Goal: Entertainment & Leisure: Consume media (video, audio)

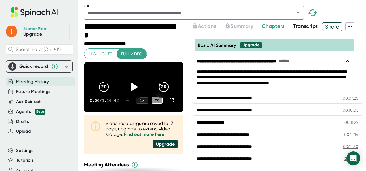
click at [132, 86] on icon at bounding box center [133, 87] width 14 height 14
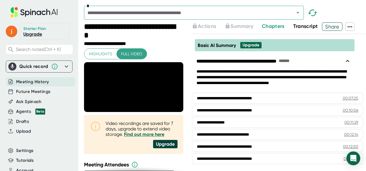
click at [305, 26] on span "Transcript" at bounding box center [305, 26] width 25 height 6
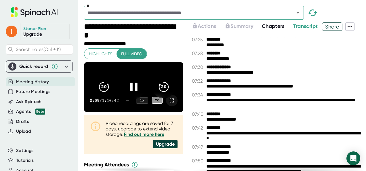
click at [168, 103] on icon at bounding box center [171, 100] width 7 height 7
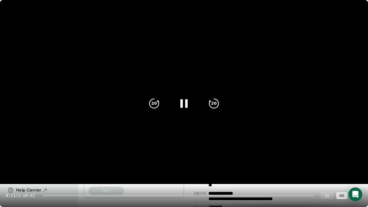
click at [46, 171] on div at bounding box center [178, 195] width 273 height 1
click at [48, 171] on div at bounding box center [178, 195] width 273 height 1
click at [51, 171] on div at bounding box center [178, 195] width 273 height 1
click at [56, 171] on div at bounding box center [178, 195] width 273 height 1
click at [62, 171] on div at bounding box center [178, 195] width 273 height 1
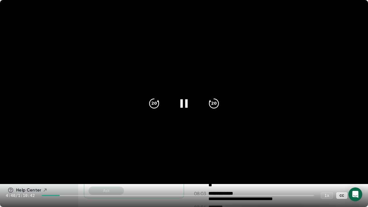
click at [66, 171] on div at bounding box center [178, 195] width 273 height 1
click at [71, 171] on div at bounding box center [178, 195] width 273 height 1
click at [75, 171] on div at bounding box center [178, 195] width 273 height 1
click at [73, 171] on div at bounding box center [58, 195] width 32 height 1
click at [76, 171] on div at bounding box center [178, 195] width 273 height 1
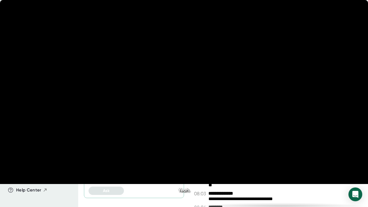
click at [78, 171] on div at bounding box center [178, 195] width 273 height 1
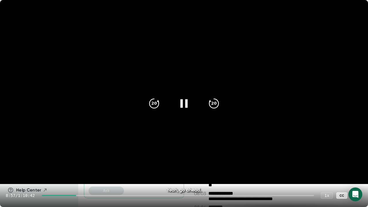
click at [80, 171] on div at bounding box center [178, 195] width 273 height 1
click at [83, 171] on div "9:29 / 1:10:42 1 x CC" at bounding box center [184, 195] width 368 height 23
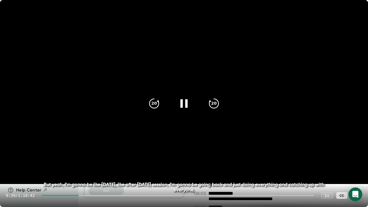
click at [83, 171] on div at bounding box center [178, 195] width 273 height 1
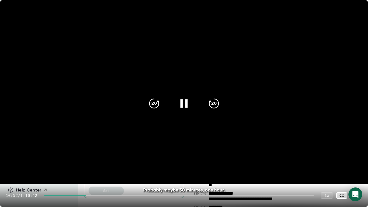
click at [357, 171] on icon at bounding box center [357, 195] width 7 height 7
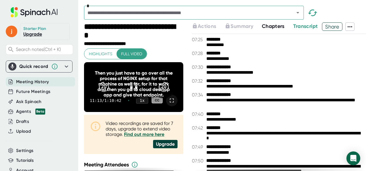
click at [168, 104] on icon at bounding box center [171, 100] width 7 height 7
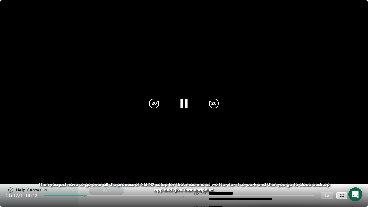
click at [330, 171] on div "1 x" at bounding box center [327, 195] width 13 height 7
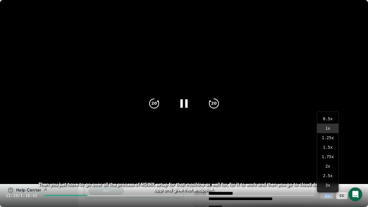
click at [328, 171] on div "1 x" at bounding box center [327, 195] width 13 height 7
click at [326, 171] on div "1 x" at bounding box center [327, 195] width 13 height 7
click at [355, 171] on icon at bounding box center [357, 195] width 7 height 7
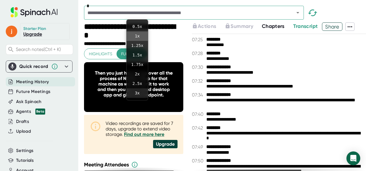
click at [139, 92] on li "3 x" at bounding box center [137, 92] width 21 height 9
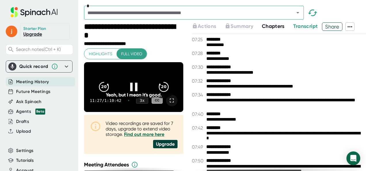
click at [168, 104] on icon at bounding box center [171, 100] width 7 height 7
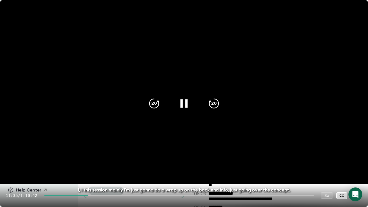
click at [187, 105] on icon at bounding box center [183, 103] width 7 height 8
click at [324, 171] on div "3 x" at bounding box center [327, 195] width 13 height 7
click at [325, 171] on div "3 x" at bounding box center [327, 195] width 13 height 7
click at [358, 171] on icon at bounding box center [357, 195] width 7 height 7
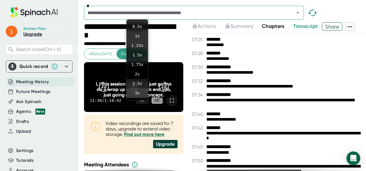
click at [139, 81] on li "2.5 x" at bounding box center [137, 83] width 21 height 9
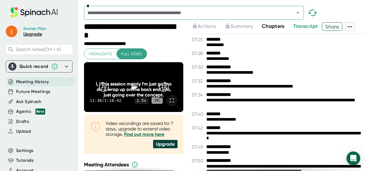
click at [132, 81] on div "I, I this session mainly I'm just gonna do a wrap up on the back end info, just…" at bounding box center [133, 89] width 79 height 16
click at [132, 86] on div "I, I this session mainly I'm just gonna do a wrap up on the back end info, just…" at bounding box center [133, 89] width 79 height 16
click at [130, 88] on div "I, I this session mainly I'm just gonna do a wrap up on the back end info, just…" at bounding box center [133, 89] width 79 height 16
click at [170, 101] on icon at bounding box center [172, 100] width 4 height 4
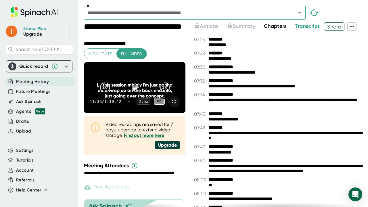
click at [142, 95] on icon at bounding box center [135, 87] width 14 height 14
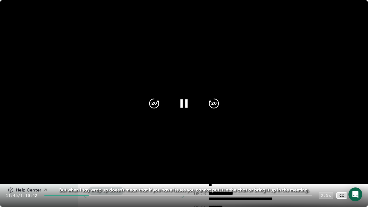
click at [326, 171] on div "2.5 x" at bounding box center [326, 195] width 14 height 7
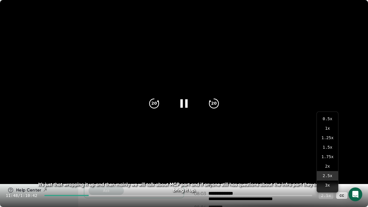
click at [329, 171] on div "2.5 x" at bounding box center [326, 195] width 14 height 7
click at [357, 171] on icon at bounding box center [357, 195] width 7 height 7
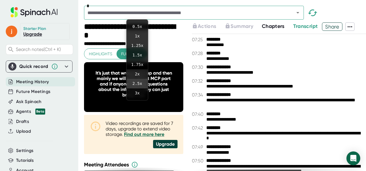
click at [134, 74] on li "2 x" at bounding box center [137, 73] width 21 height 9
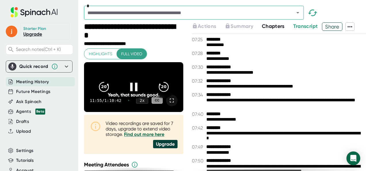
click at [169, 101] on icon at bounding box center [171, 100] width 7 height 7
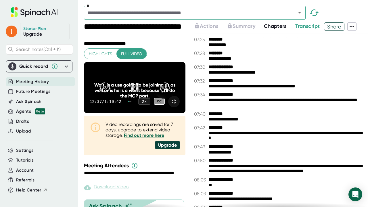
click at [142, 95] on icon at bounding box center [135, 87] width 14 height 14
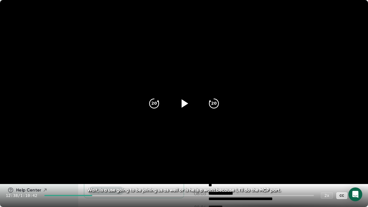
click at [186, 111] on div at bounding box center [184, 104] width 24 height 24
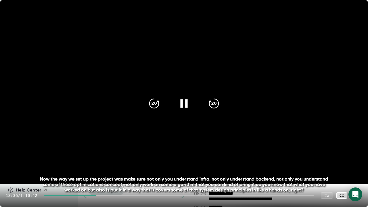
click at [183, 99] on icon at bounding box center [184, 103] width 14 height 14
click at [183, 104] on icon at bounding box center [185, 103] width 7 height 8
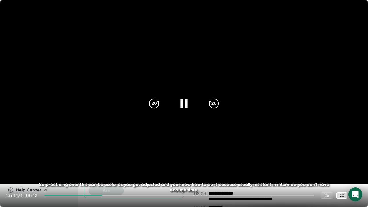
click at [177, 100] on div at bounding box center [184, 104] width 24 height 24
click at [187, 106] on icon at bounding box center [184, 103] width 14 height 14
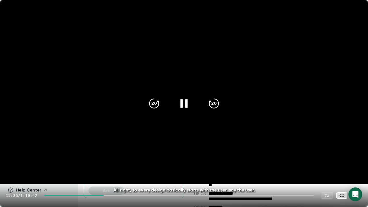
click at [186, 108] on icon at bounding box center [184, 103] width 14 height 14
click at [186, 109] on icon at bounding box center [184, 103] width 14 height 14
click at [184, 98] on icon at bounding box center [184, 103] width 14 height 14
click at [188, 107] on icon at bounding box center [184, 103] width 14 height 14
click at [189, 102] on icon at bounding box center [184, 103] width 14 height 14
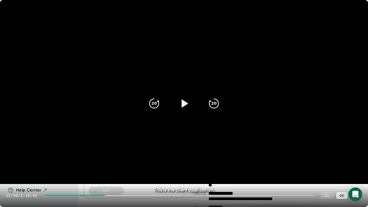
click at [193, 97] on div at bounding box center [184, 104] width 24 height 24
click at [213, 106] on icon "20" at bounding box center [214, 103] width 14 height 14
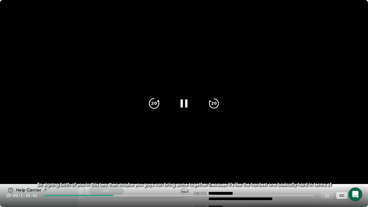
click at [154, 103] on icon "20" at bounding box center [154, 103] width 14 height 14
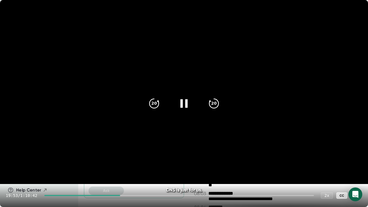
click at [183, 108] on icon at bounding box center [184, 103] width 14 height 14
click at [186, 106] on icon at bounding box center [184, 103] width 14 height 14
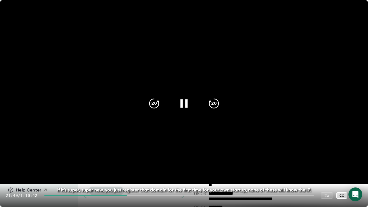
click at [184, 104] on icon at bounding box center [184, 103] width 14 height 14
click at [185, 107] on icon at bounding box center [184, 103] width 14 height 14
click at [185, 105] on icon at bounding box center [184, 103] width 14 height 14
click at [185, 107] on icon at bounding box center [184, 103] width 14 height 14
click at [181, 102] on icon at bounding box center [184, 103] width 14 height 14
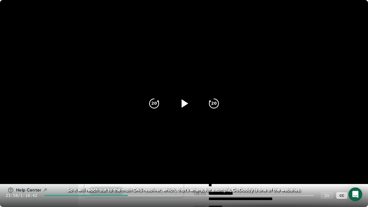
click at [189, 107] on icon at bounding box center [184, 103] width 14 height 14
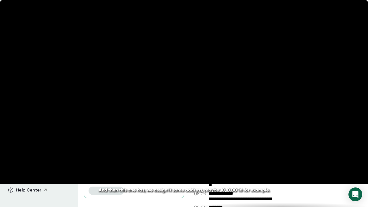
click at [179, 103] on icon at bounding box center [184, 103] width 14 height 14
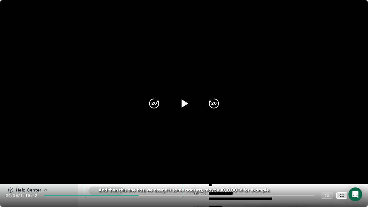
click at [181, 102] on icon at bounding box center [184, 103] width 14 height 14
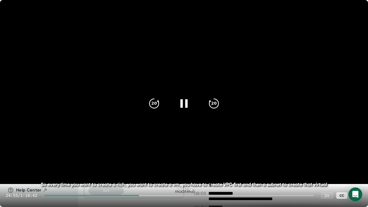
click at [180, 102] on icon at bounding box center [184, 103] width 14 height 14
click at [150, 107] on icon "20" at bounding box center [154, 103] width 14 height 14
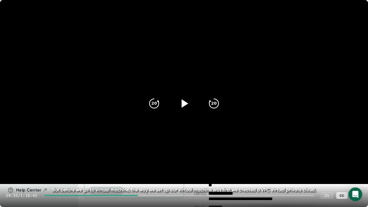
click at [178, 103] on icon at bounding box center [184, 103] width 14 height 14
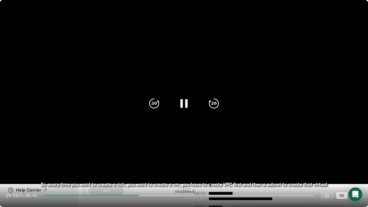
click at [183, 101] on icon at bounding box center [184, 103] width 14 height 14
click at [183, 107] on icon at bounding box center [184, 103] width 14 height 14
click at [180, 112] on div at bounding box center [184, 104] width 24 height 24
click at [182, 112] on div at bounding box center [184, 104] width 24 height 24
click at [184, 108] on icon at bounding box center [184, 103] width 14 height 14
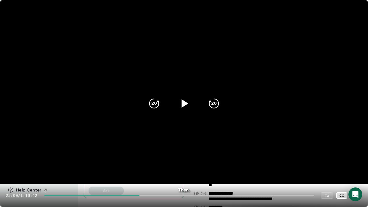
click at [189, 103] on icon at bounding box center [184, 103] width 14 height 14
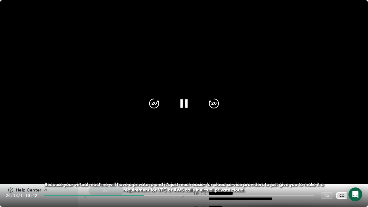
click at [181, 103] on icon at bounding box center [183, 103] width 7 height 8
click at [180, 103] on icon at bounding box center [184, 103] width 14 height 14
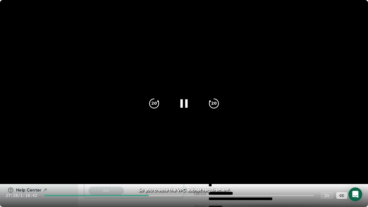
click at [188, 118] on video at bounding box center [184, 92] width 368 height 184
click at [183, 106] on icon at bounding box center [185, 103] width 7 height 8
click at [183, 106] on icon at bounding box center [184, 103] width 14 height 14
click at [180, 101] on icon at bounding box center [184, 103] width 14 height 14
click at [184, 113] on div at bounding box center [184, 104] width 24 height 24
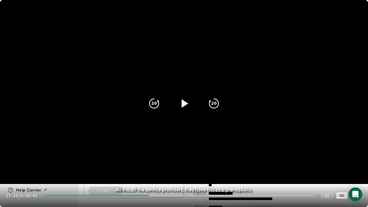
click at [184, 113] on div at bounding box center [184, 104] width 24 height 24
click at [176, 104] on div at bounding box center [184, 104] width 24 height 24
click at [182, 107] on icon at bounding box center [184, 103] width 14 height 14
click at [184, 106] on icon at bounding box center [184, 103] width 14 height 14
click at [185, 109] on icon at bounding box center [184, 103] width 14 height 14
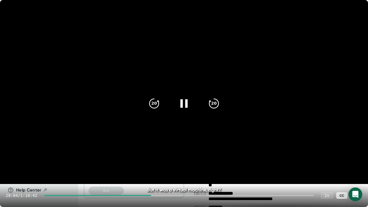
click at [184, 105] on icon at bounding box center [184, 103] width 14 height 14
click at [187, 107] on icon at bounding box center [184, 103] width 14 height 14
click at [211, 109] on icon "20" at bounding box center [214, 103] width 14 height 14
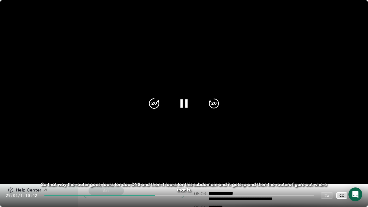
click at [154, 109] on icon "20" at bounding box center [154, 103] width 14 height 14
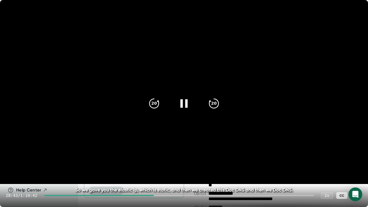
click at [181, 106] on icon at bounding box center [184, 103] width 14 height 14
click at [192, 111] on div at bounding box center [184, 104] width 24 height 24
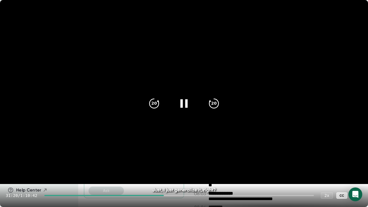
click at [189, 103] on icon at bounding box center [184, 103] width 14 height 14
click at [177, 117] on video at bounding box center [184, 92] width 368 height 184
click at [185, 102] on icon at bounding box center [184, 103] width 14 height 14
click at [187, 102] on icon at bounding box center [184, 103] width 14 height 14
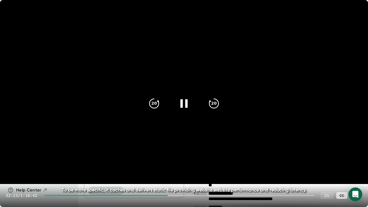
click at [184, 96] on div at bounding box center [184, 104] width 24 height 24
click at [158, 129] on video at bounding box center [184, 92] width 368 height 184
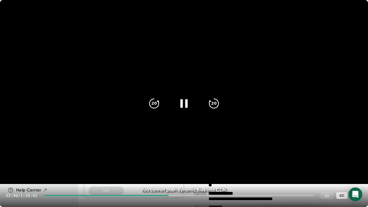
click at [189, 108] on icon at bounding box center [184, 103] width 14 height 14
click at [180, 108] on icon at bounding box center [184, 103] width 14 height 14
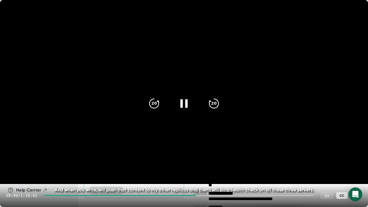
click at [89, 154] on video at bounding box center [184, 92] width 368 height 184
click at [92, 153] on video at bounding box center [184, 92] width 368 height 184
click at [185, 103] on icon at bounding box center [183, 103] width 7 height 8
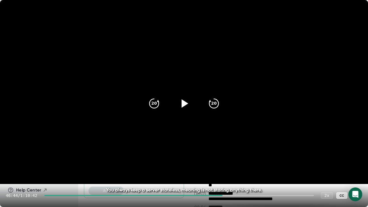
click at [177, 111] on div at bounding box center [184, 104] width 24 height 24
click at [185, 103] on icon at bounding box center [184, 103] width 14 height 14
click at [185, 104] on icon at bounding box center [185, 103] width 7 height 8
click at [147, 108] on div "20" at bounding box center [154, 104] width 24 height 24
click at [187, 101] on icon at bounding box center [183, 103] width 7 height 8
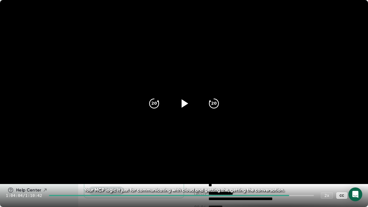
click at [175, 112] on div "20 20" at bounding box center [184, 103] width 83 height 23
click at [179, 110] on icon at bounding box center [184, 103] width 14 height 14
click at [360, 171] on div at bounding box center [357, 196] width 12 height 12
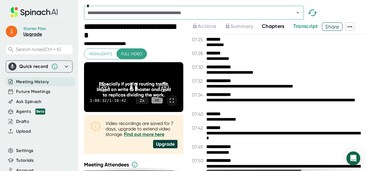
click at [168, 104] on icon at bounding box center [171, 100] width 7 height 7
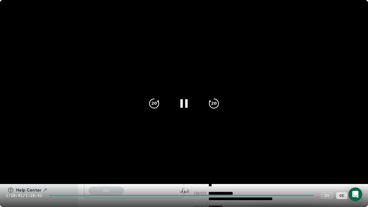
click at [359, 171] on icon at bounding box center [357, 195] width 7 height 7
